Goal: Transaction & Acquisition: Purchase product/service

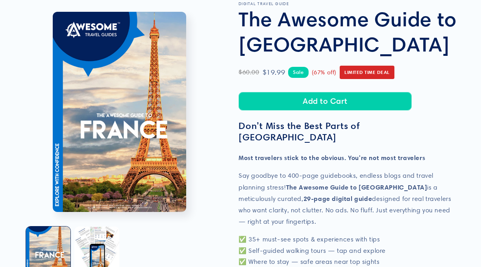
scroll to position [62, 0]
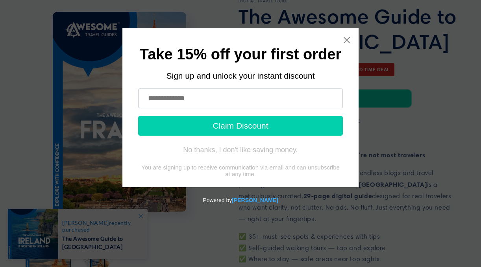
click at [94, 97] on div "Take 15% off your first order Sign up and unlock your instant discount Claim Di…" at bounding box center [240, 120] width 474 height 185
click at [348, 35] on div "Take 15% off your first order Sign up and unlock your instant discount Claim Di…" at bounding box center [240, 107] width 236 height 159
click at [346, 39] on icon "Close widget" at bounding box center [346, 40] width 6 height 6
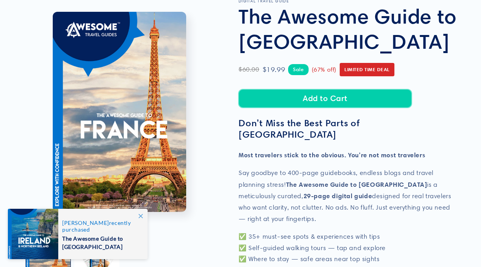
click at [296, 108] on button "Add to Cart" at bounding box center [324, 98] width 173 height 18
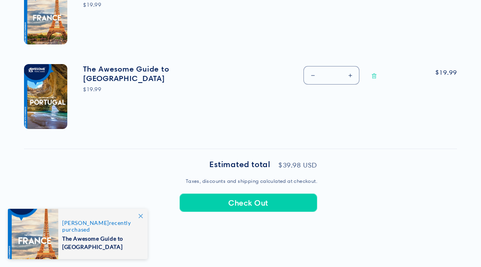
scroll to position [349, 0]
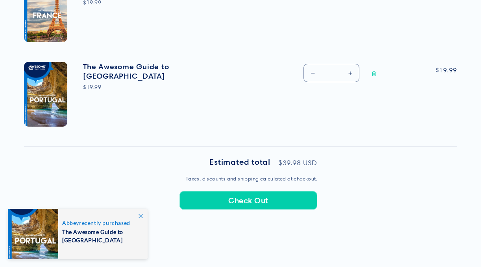
click at [313, 82] on button "Decrease quantity for The Awesome Guide to [GEOGRAPHIC_DATA]" at bounding box center [313, 73] width 18 height 18
type input "*"
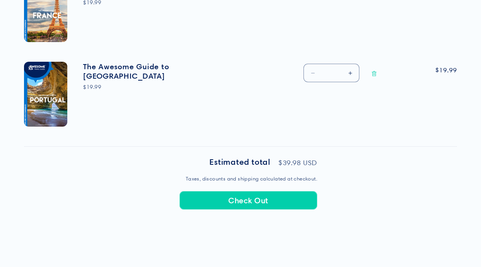
click at [328, 147] on div "Your cart Product Total Quantity Total The Awesome Guide to [GEOGRAPHIC_DATA] $…" at bounding box center [240, 47] width 433 height 197
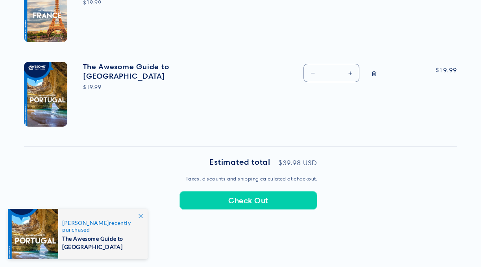
click at [377, 77] on icon "Remove The Awesome Guide to Portugal" at bounding box center [374, 74] width 6 height 6
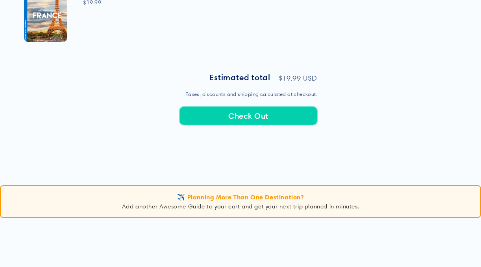
click at [308, 125] on button "Check Out" at bounding box center [248, 116] width 138 height 18
